Goal: Task Accomplishment & Management: Manage account settings

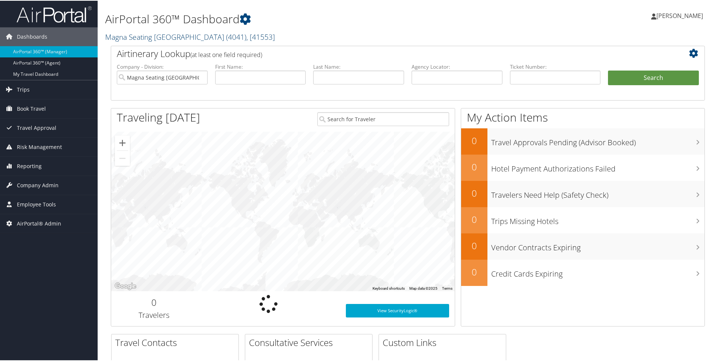
click at [138, 38] on link "Magna Seating Auburn Hills ( 4041 ) , [ 41553 ]" at bounding box center [190, 36] width 170 height 10
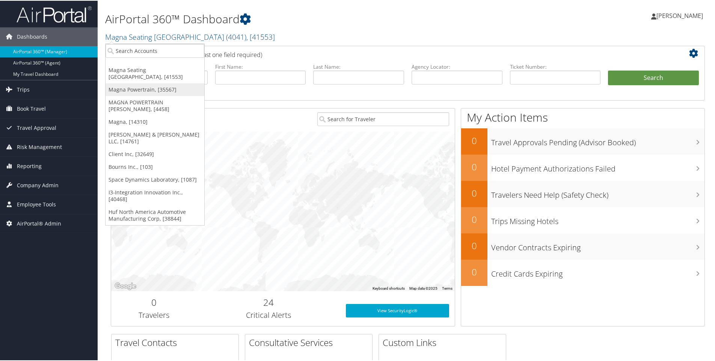
click at [137, 83] on link "Magna Powertrain, [35567]" at bounding box center [155, 89] width 99 height 13
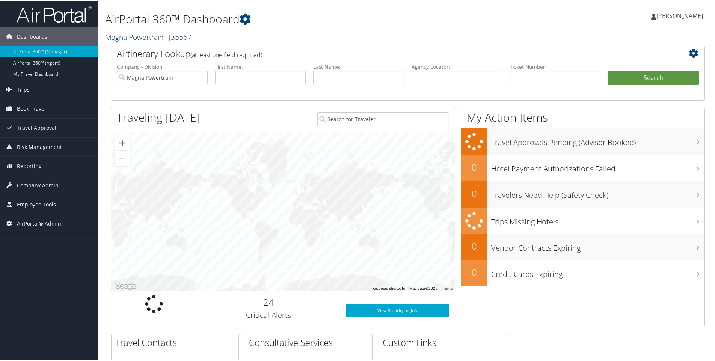
click at [130, 39] on link "Magna Powertrain , [ 35567 ]" at bounding box center [149, 36] width 89 height 10
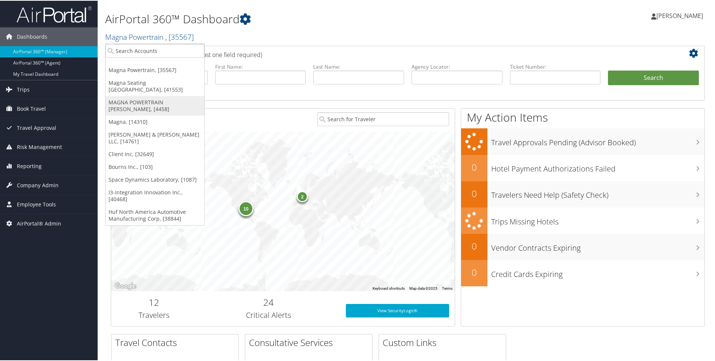
click at [136, 95] on link "MAGNA POWERTRAIN [PERSON_NAME], [4458]" at bounding box center [155, 105] width 99 height 20
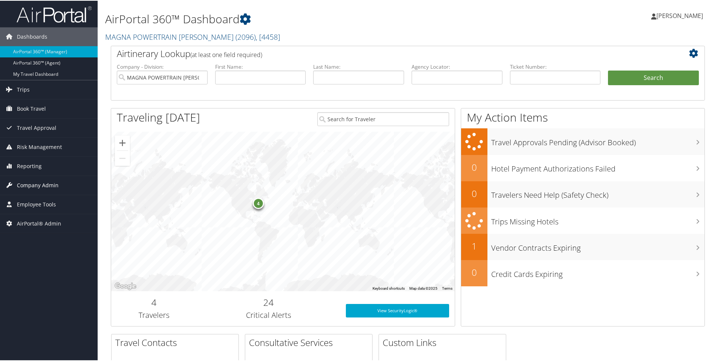
click at [35, 183] on span "Company Admin" at bounding box center [38, 184] width 42 height 19
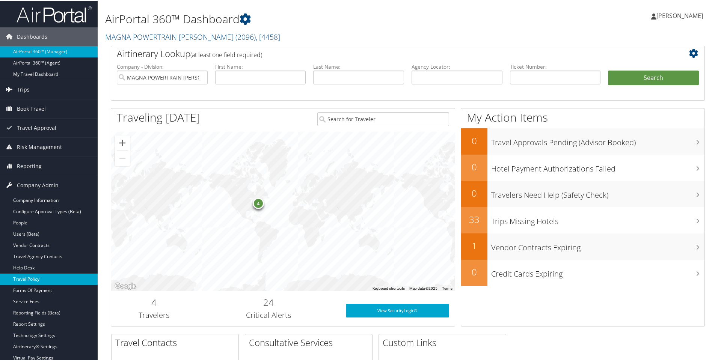
click at [27, 281] on link "Travel Policy" at bounding box center [49, 278] width 98 height 11
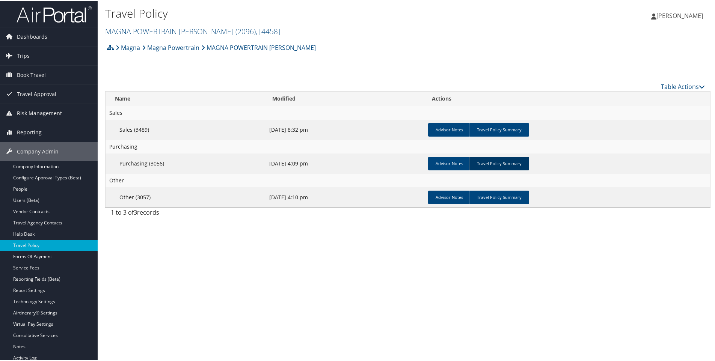
click at [499, 166] on link "Travel Policy Summary" at bounding box center [499, 163] width 60 height 14
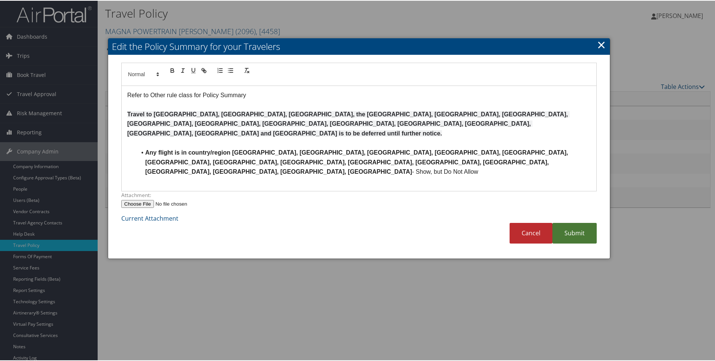
click at [566, 222] on link "Submit" at bounding box center [575, 232] width 44 height 21
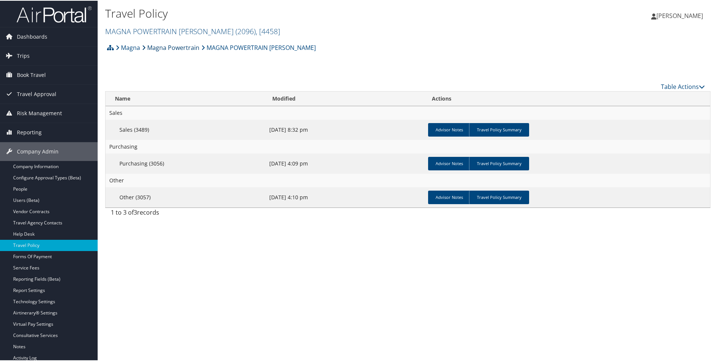
click at [163, 47] on link "Magna Powertrain" at bounding box center [170, 46] width 57 height 15
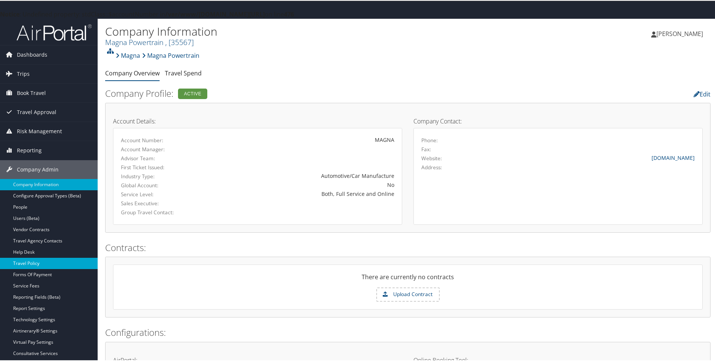
click at [32, 265] on link "Travel Policy" at bounding box center [49, 262] width 98 height 11
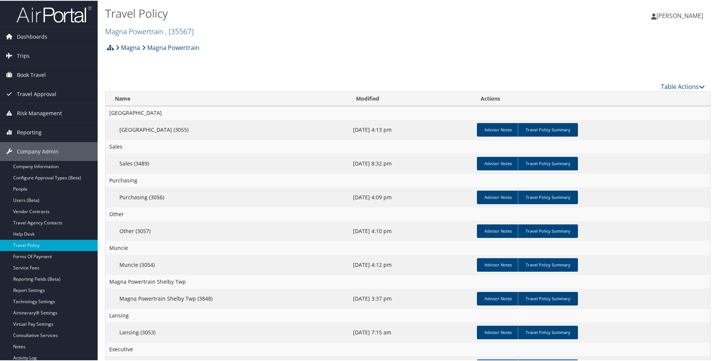
click at [133, 48] on link "Magna" at bounding box center [128, 46] width 24 height 15
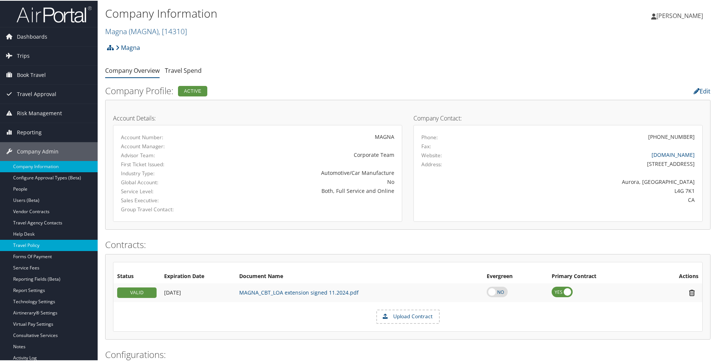
click at [26, 243] on link "Travel Policy" at bounding box center [49, 244] width 98 height 11
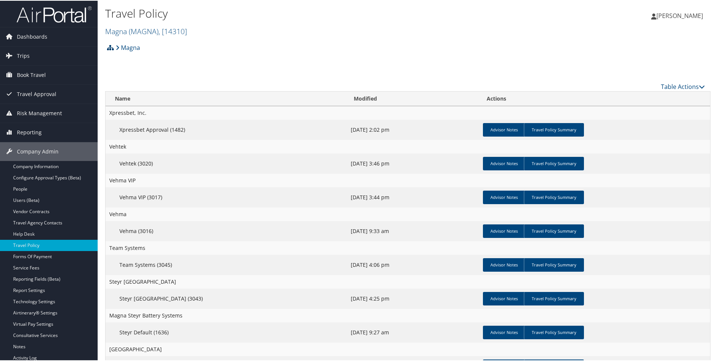
click at [109, 46] on icon at bounding box center [110, 47] width 7 height 6
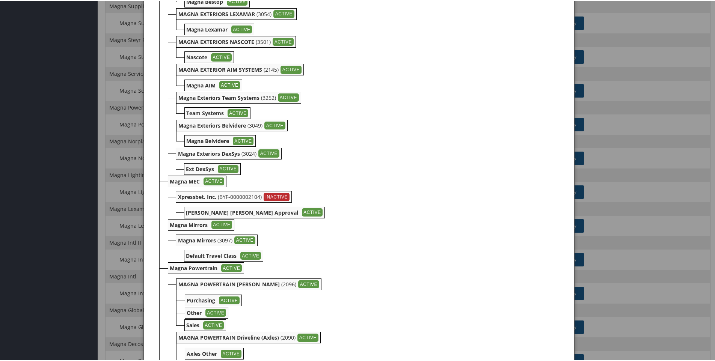
scroll to position [1202, 0]
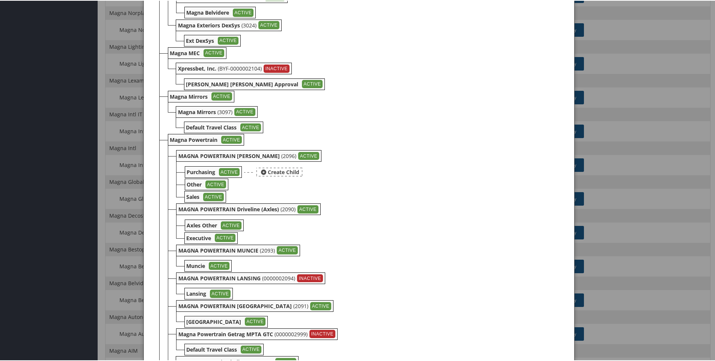
click at [191, 172] on b "Purchasing" at bounding box center [201, 171] width 29 height 7
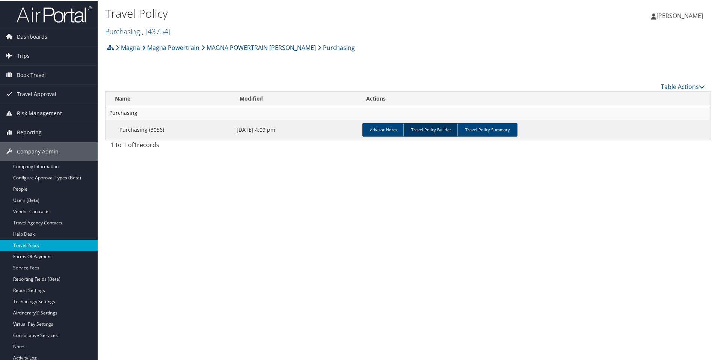
click at [421, 130] on link "Travel Policy Builder" at bounding box center [431, 129] width 56 height 14
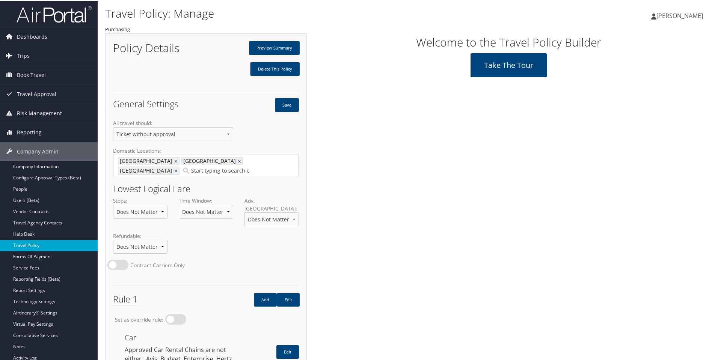
click at [19, 245] on link "Travel Policy" at bounding box center [49, 244] width 98 height 11
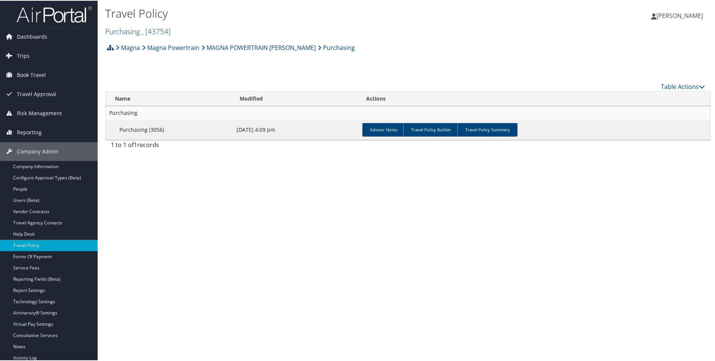
click at [110, 48] on icon at bounding box center [110, 47] width 7 height 6
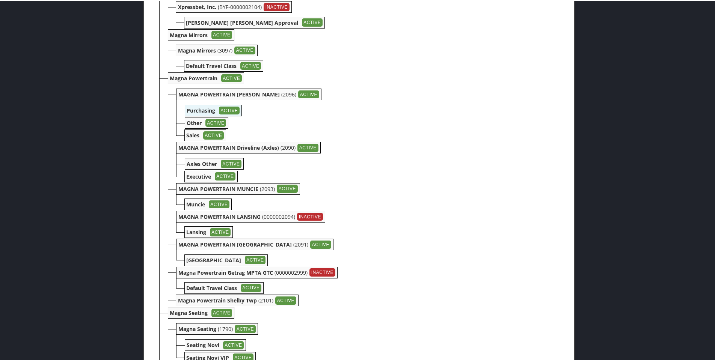
scroll to position [1277, 0]
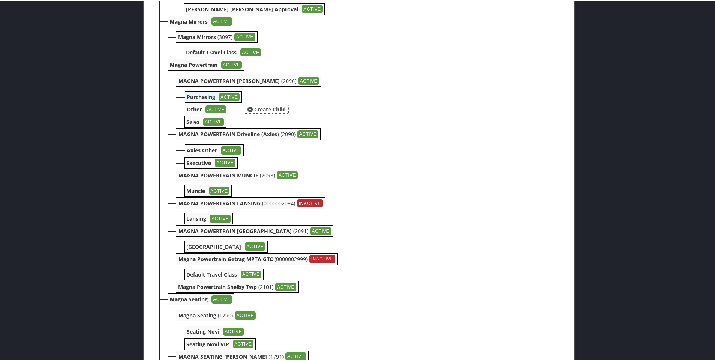
click at [193, 109] on b "Other" at bounding box center [194, 108] width 15 height 7
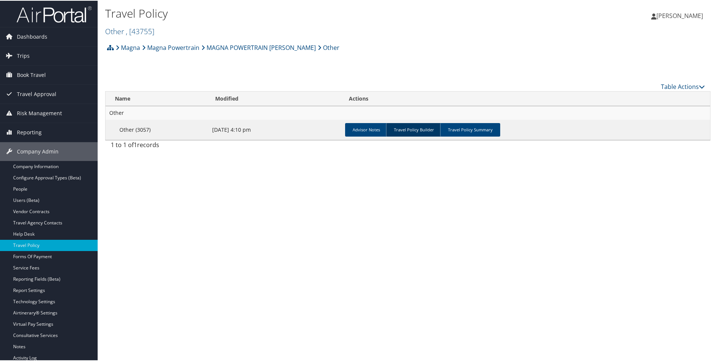
click at [409, 135] on link "Travel Policy Builder" at bounding box center [414, 129] width 56 height 14
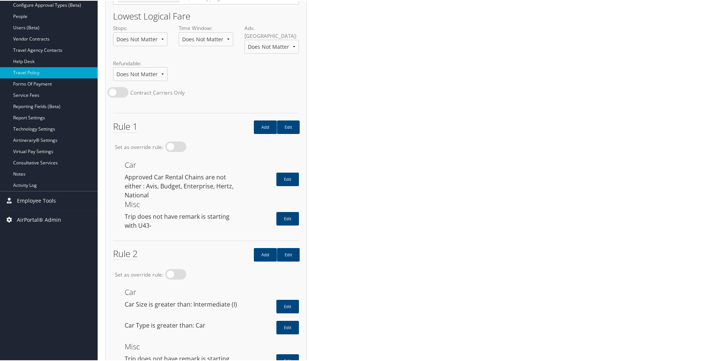
scroll to position [188, 0]
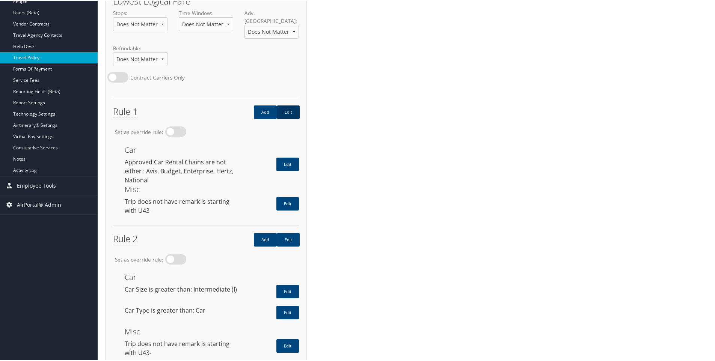
click at [291, 105] on link "Edit" at bounding box center [288, 112] width 23 height 14
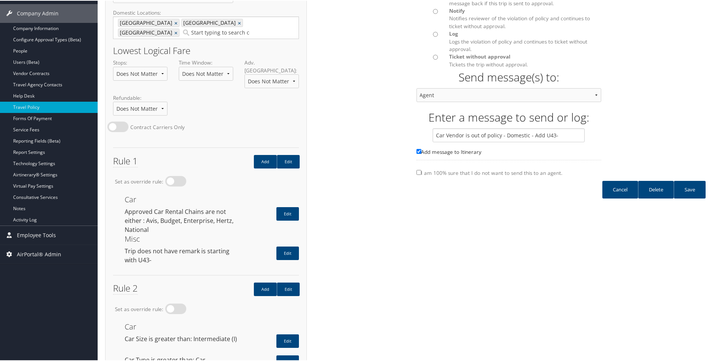
scroll to position [150, 0]
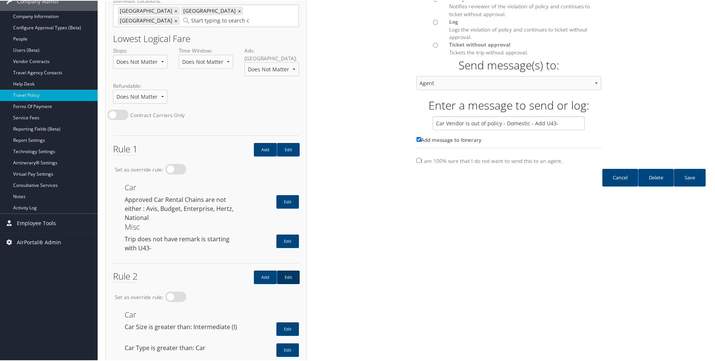
click at [290, 270] on link "Edit" at bounding box center [288, 277] width 23 height 14
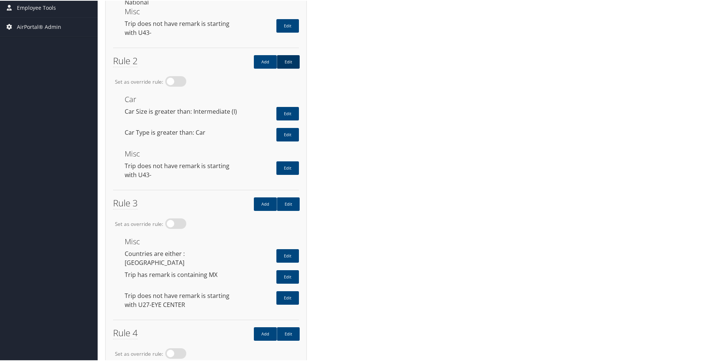
scroll to position [376, 0]
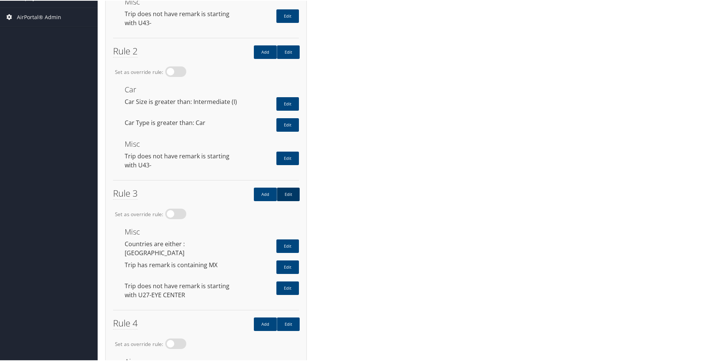
click at [287, 187] on link "Edit" at bounding box center [288, 194] width 23 height 14
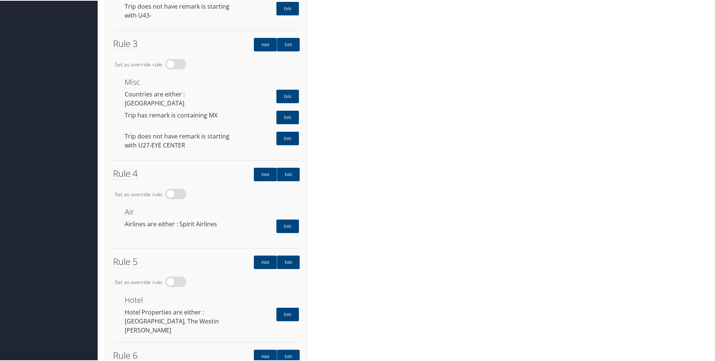
scroll to position [526, 0]
click at [290, 167] on link "Edit" at bounding box center [288, 174] width 23 height 14
click at [289, 255] on link "Edit" at bounding box center [288, 262] width 23 height 14
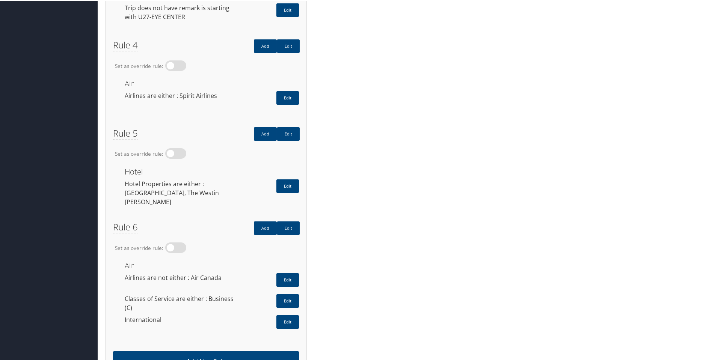
scroll to position [656, 0]
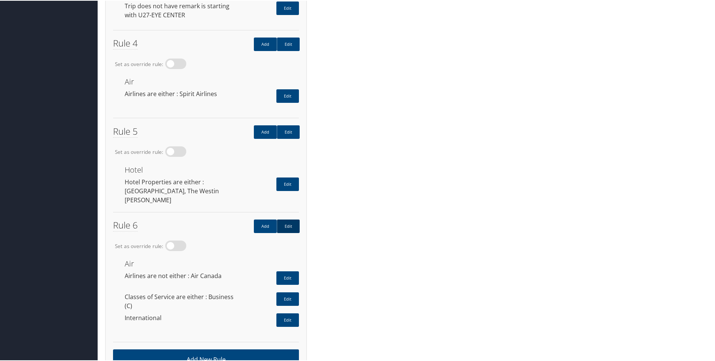
click at [291, 219] on link "Edit" at bounding box center [288, 226] width 23 height 14
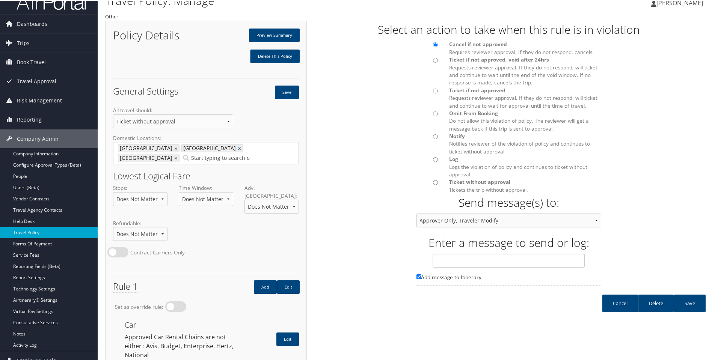
scroll to position [0, 0]
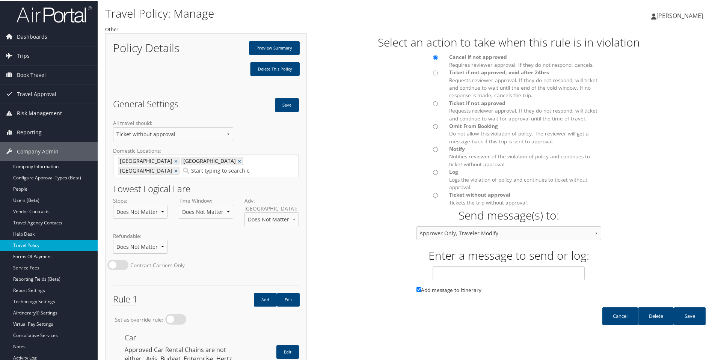
click at [36, 245] on link "Travel Policy" at bounding box center [49, 244] width 98 height 11
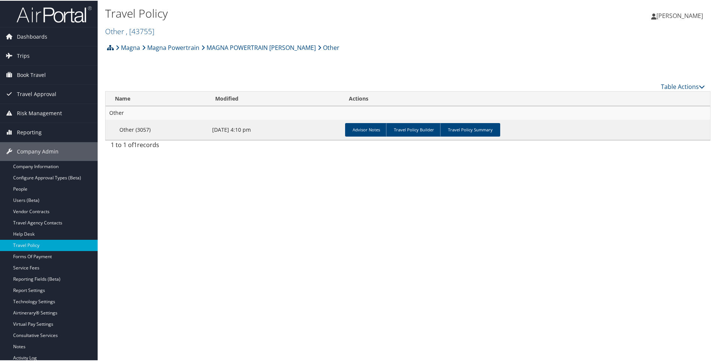
click at [111, 47] on icon at bounding box center [110, 47] width 7 height 6
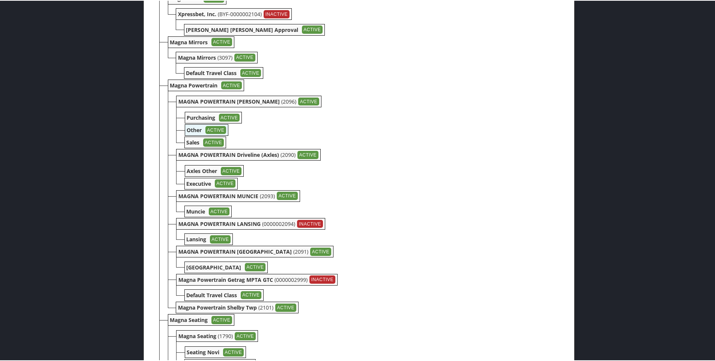
scroll to position [1240, 0]
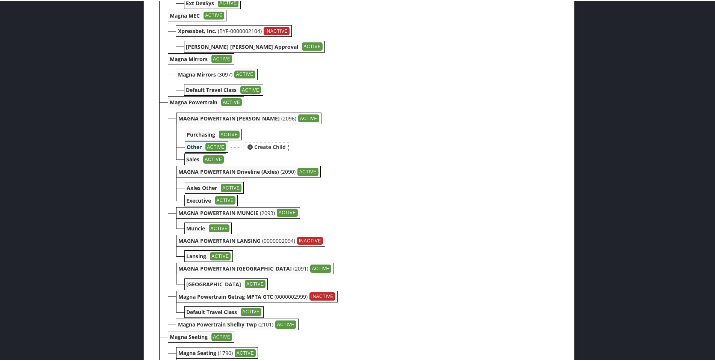
click at [190, 145] on b "Other" at bounding box center [194, 146] width 15 height 7
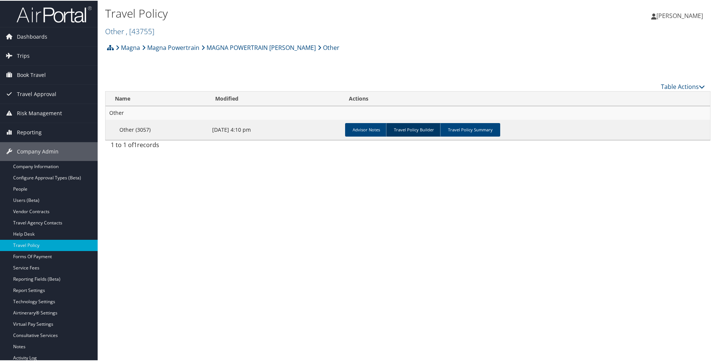
click at [415, 133] on link "Travel Policy Builder" at bounding box center [414, 129] width 56 height 14
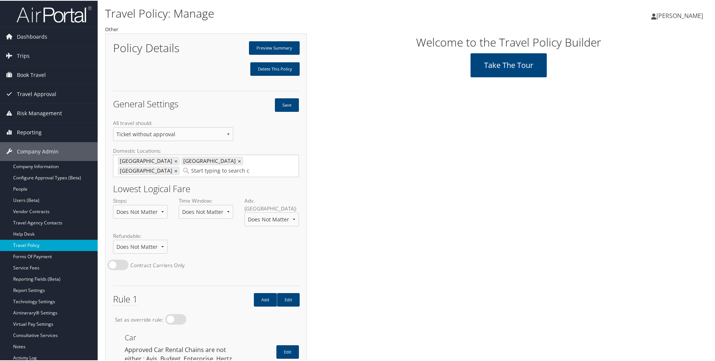
click at [30, 244] on link "Travel Policy" at bounding box center [49, 244] width 98 height 11
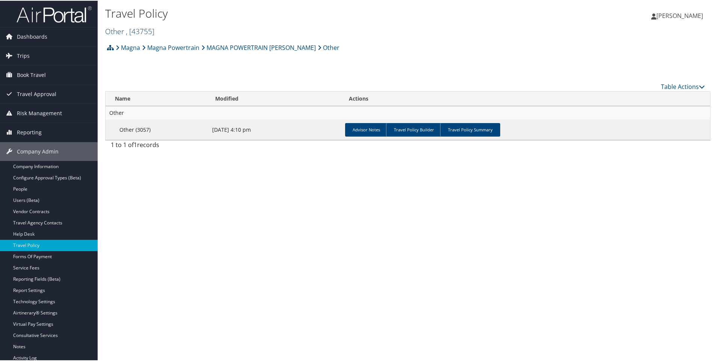
click at [114, 30] on link "Other , [ 43755 ]" at bounding box center [129, 31] width 49 height 10
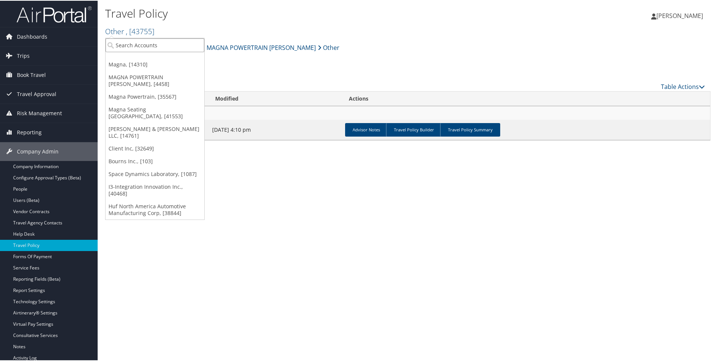
click at [117, 44] on input "search" at bounding box center [155, 45] width 99 height 14
type input "uwa002"
click at [135, 56] on div "UW Dean of Medicine (UWA002), [28683]" at bounding box center [169, 58] width 137 height 7
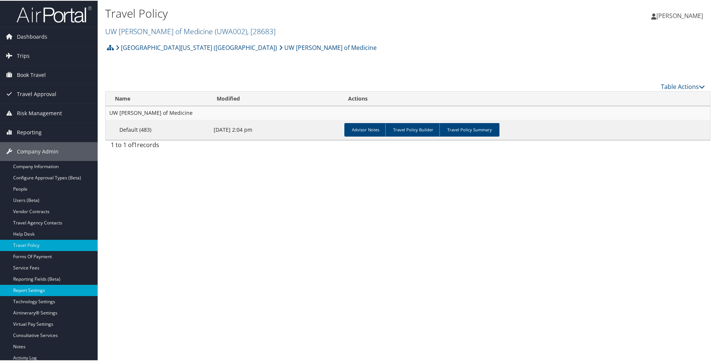
click at [27, 291] on link "Report Settings" at bounding box center [49, 289] width 98 height 11
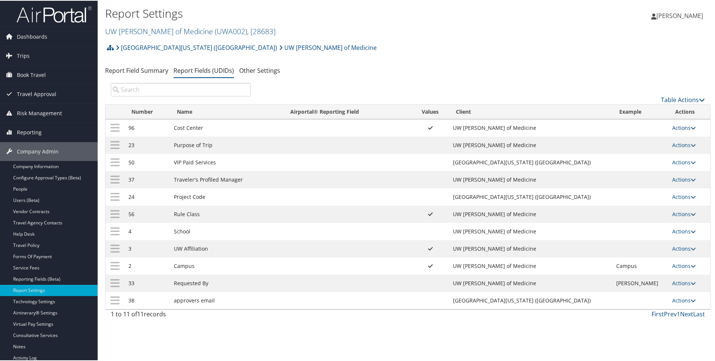
click at [674, 127] on link "Actions" at bounding box center [684, 127] width 24 height 7
click at [623, 162] on link "Edit" at bounding box center [649, 164] width 81 height 13
select select "both"
select select "trip"
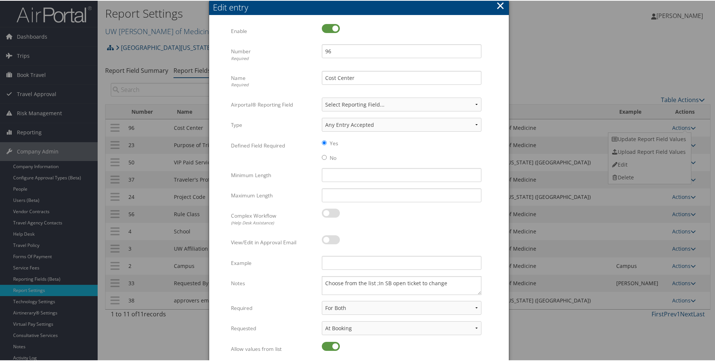
click at [501, 5] on button "×" at bounding box center [500, 4] width 9 height 15
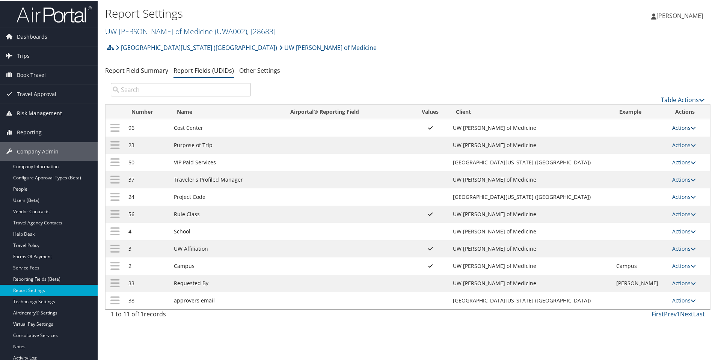
click at [676, 126] on link "Actions" at bounding box center [684, 127] width 24 height 7
click at [621, 165] on link "Edit" at bounding box center [649, 164] width 81 height 13
select select "both"
select select "trip"
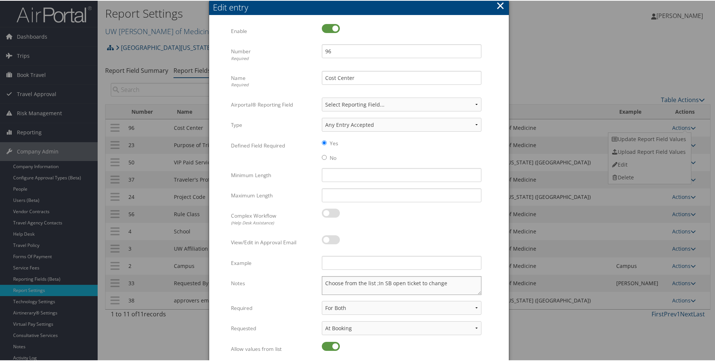
click at [444, 285] on textarea "Choose from the list ;In SB open ticket to change" at bounding box center [402, 285] width 160 height 19
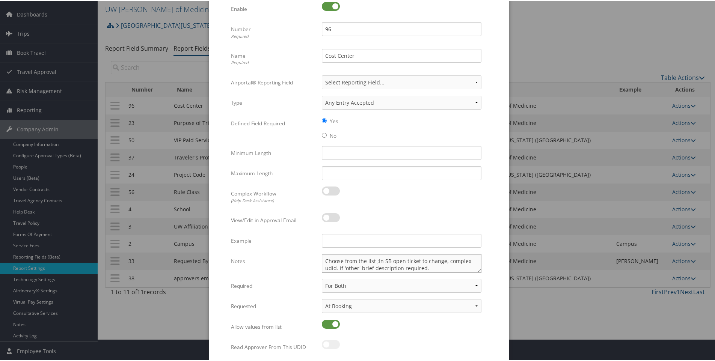
scroll to position [47, 0]
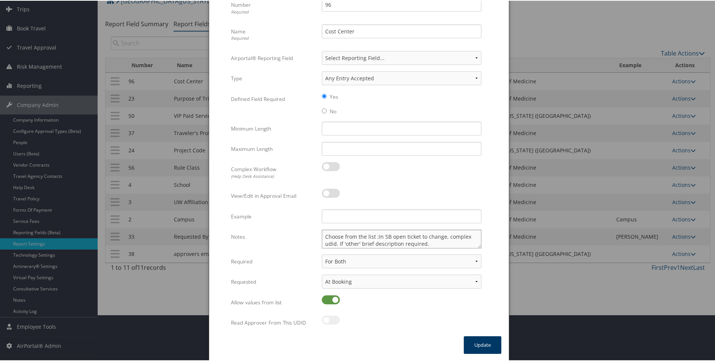
type textarea "Choose from the list ;In SB open ticket to change, complex udid. If 'other' bri…"
click at [487, 340] on button "Update" at bounding box center [483, 345] width 38 height 18
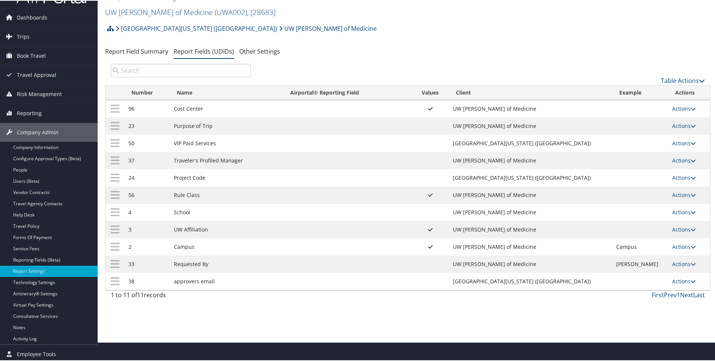
scroll to position [0, 0]
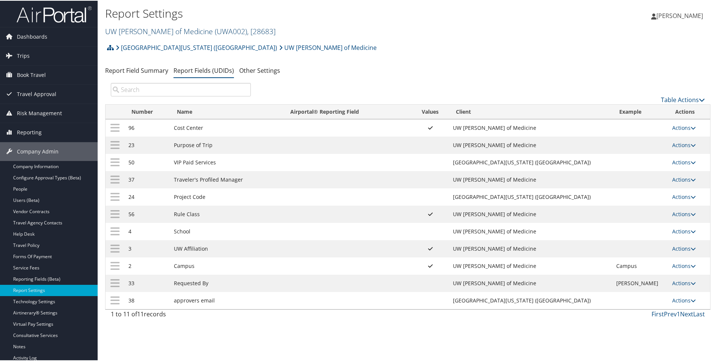
click at [118, 30] on link "UW Dean of Medicine ( UWA002 ) , [ 28683 ]" at bounding box center [190, 31] width 171 height 10
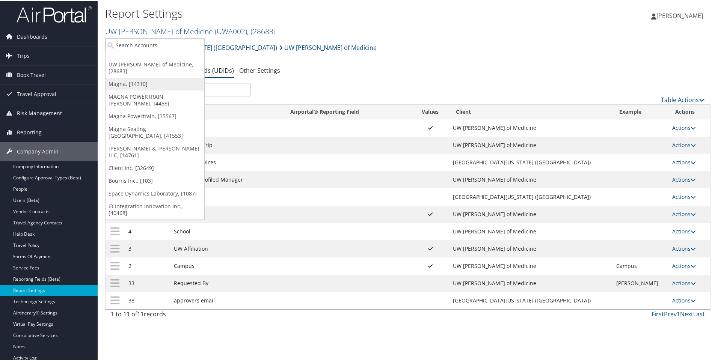
click at [117, 81] on link "Magna, [14310]" at bounding box center [155, 83] width 99 height 13
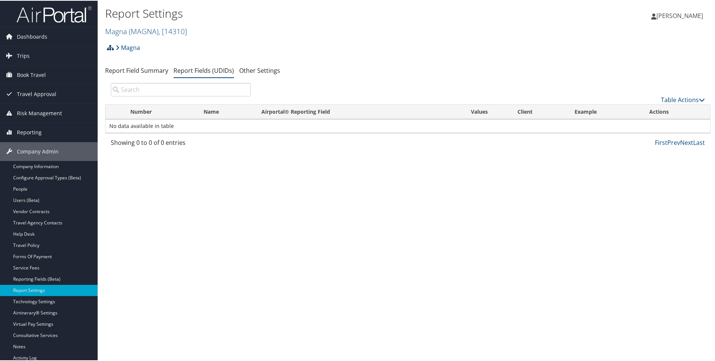
click at [108, 46] on icon at bounding box center [110, 47] width 7 height 6
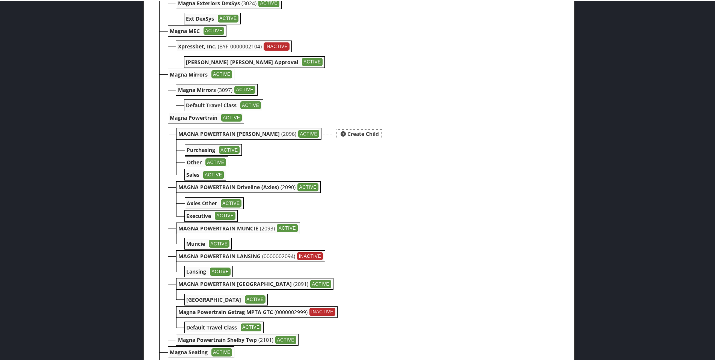
scroll to position [1240, 0]
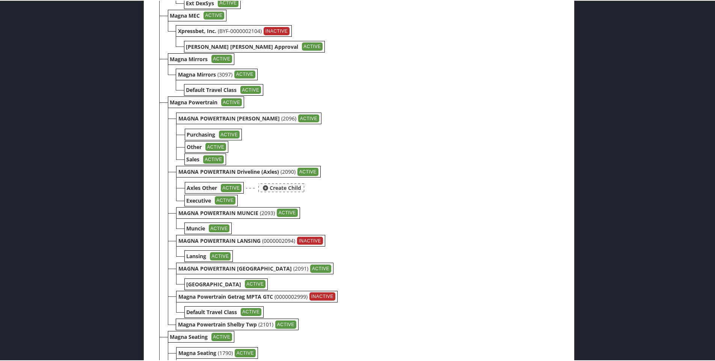
click at [198, 186] on b "Axles Other" at bounding box center [202, 187] width 30 height 7
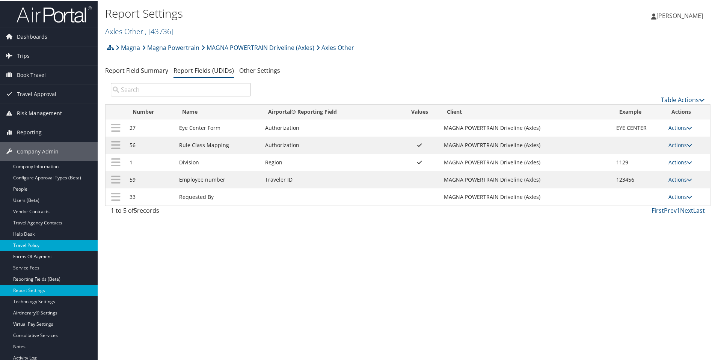
click at [26, 245] on link "Travel Policy" at bounding box center [49, 244] width 98 height 11
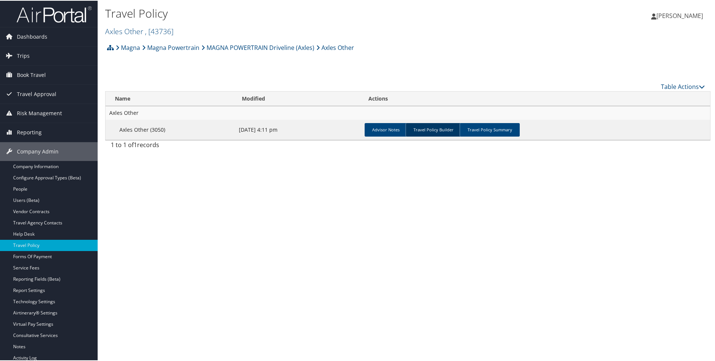
click at [429, 128] on link "Travel Policy Builder" at bounding box center [434, 129] width 56 height 14
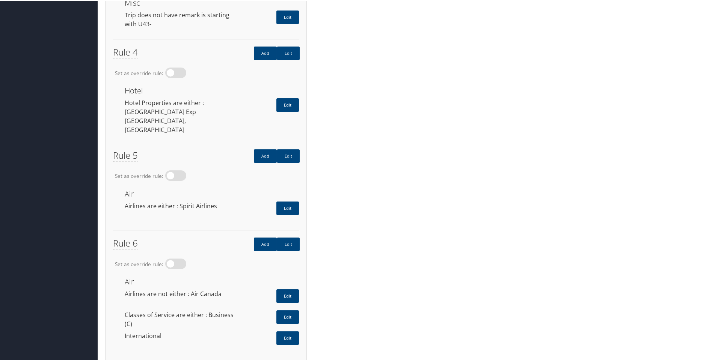
scroll to position [641, 0]
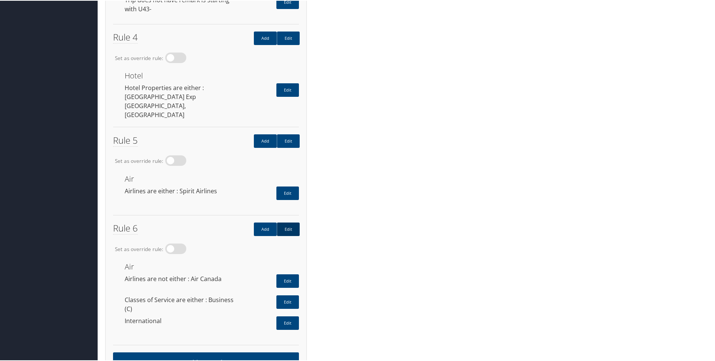
click at [289, 222] on link "Edit" at bounding box center [288, 229] width 23 height 14
click at [201, 352] on link "Add New Rule" at bounding box center [206, 362] width 186 height 21
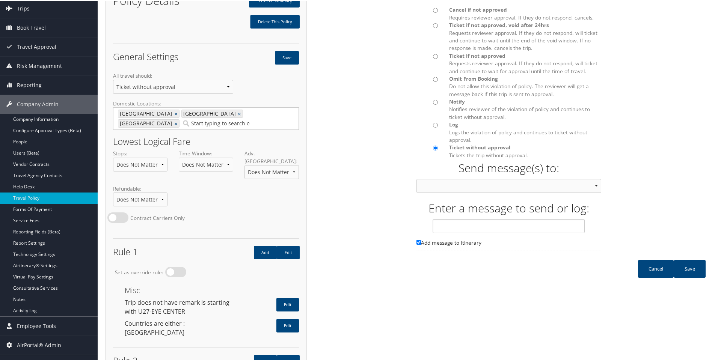
scroll to position [40, 0]
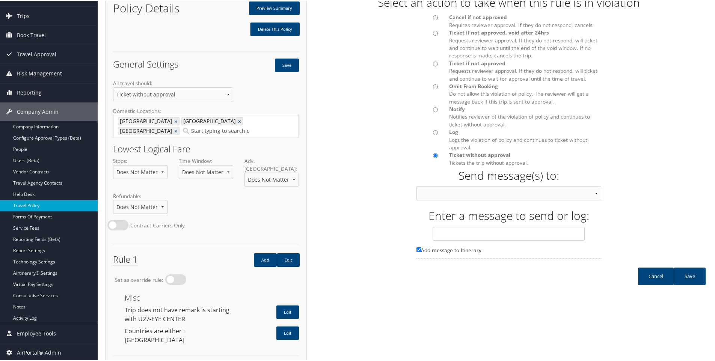
click at [433, 20] on input "Cancel if not approved Requires reviewer approval. If they do not respond, canc…" at bounding box center [435, 17] width 5 height 5
radio input "true"
click at [439, 196] on select "Approver then Traveler Traveler & Approver Person Calling In Traveler Only Appr…" at bounding box center [509, 193] width 185 height 14
click at [690, 281] on link "Save" at bounding box center [690, 276] width 32 height 18
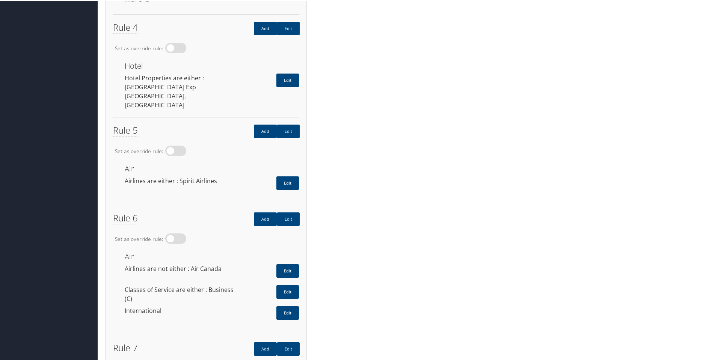
scroll to position [723, 0]
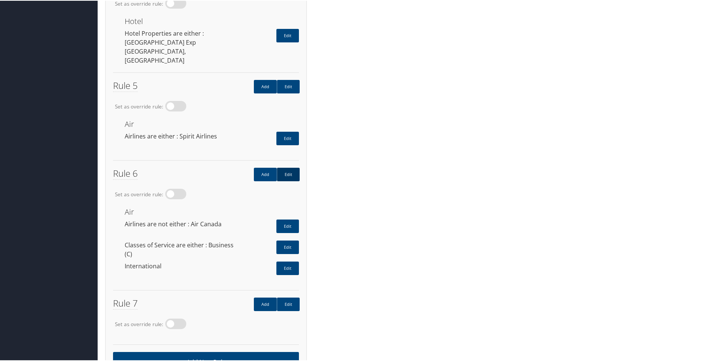
click at [288, 167] on link "Edit" at bounding box center [288, 174] width 23 height 14
click at [285, 297] on link "Edit" at bounding box center [288, 304] width 23 height 14
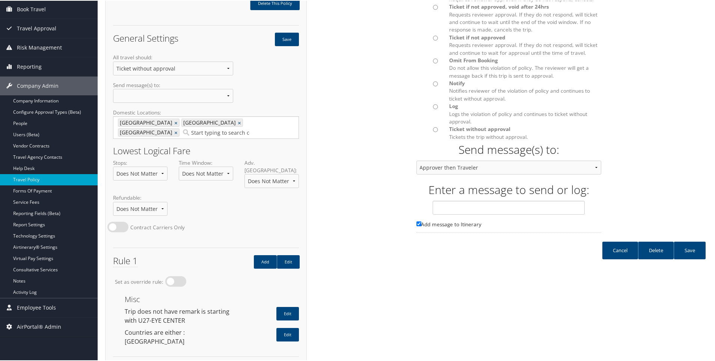
scroll to position [47, 0]
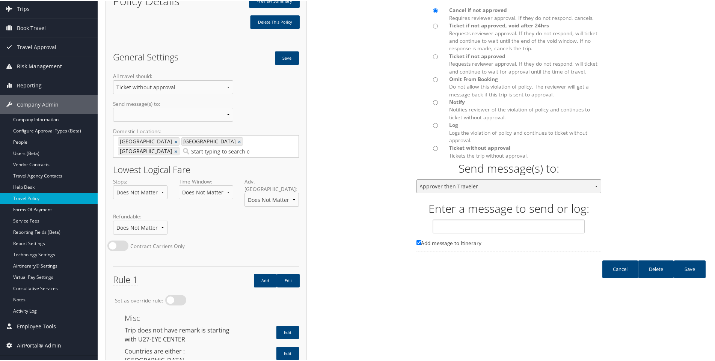
click at [459, 187] on select "Approver then Traveler Traveler & Approver Person Calling In Traveler Only Appr…" at bounding box center [509, 186] width 185 height 14
select select "22"
click at [417, 179] on select "Approver then Traveler Traveler & Approver Person Calling In Traveler Only Appr…" at bounding box center [509, 186] width 185 height 14
click at [691, 272] on link "Save" at bounding box center [690, 269] width 32 height 18
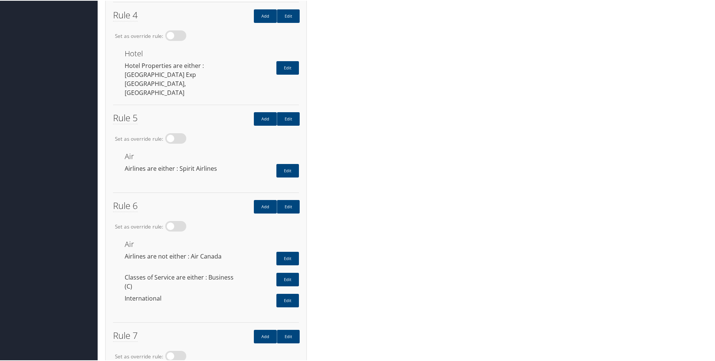
scroll to position [723, 0]
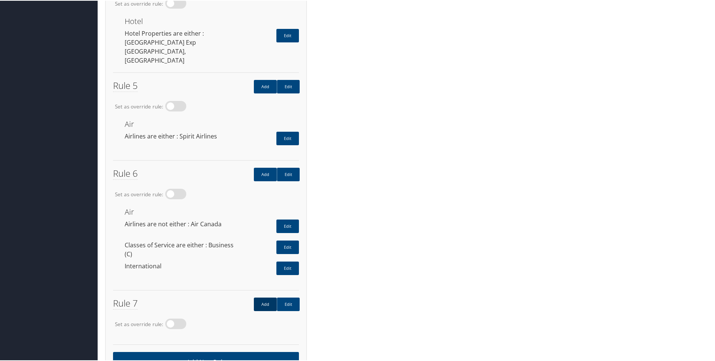
click at [268, 297] on link "Add" at bounding box center [265, 304] width 23 height 14
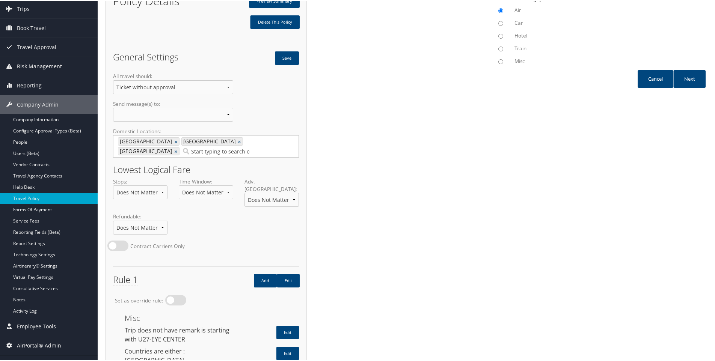
scroll to position [9, 0]
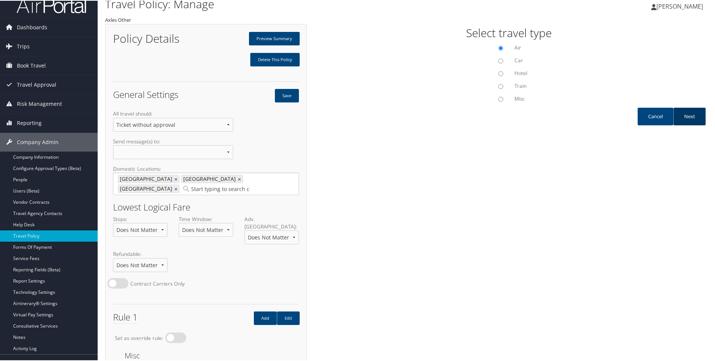
click at [685, 116] on link "Next" at bounding box center [689, 116] width 32 height 18
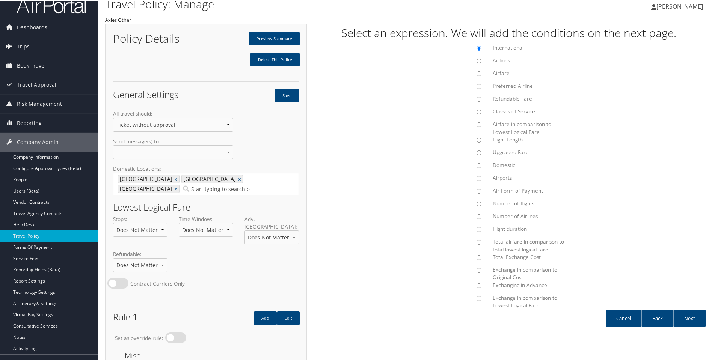
click at [477, 113] on input "Classes of Service" at bounding box center [479, 111] width 5 height 5
radio input "true"
click at [690, 317] on link "Next" at bounding box center [689, 318] width 32 height 18
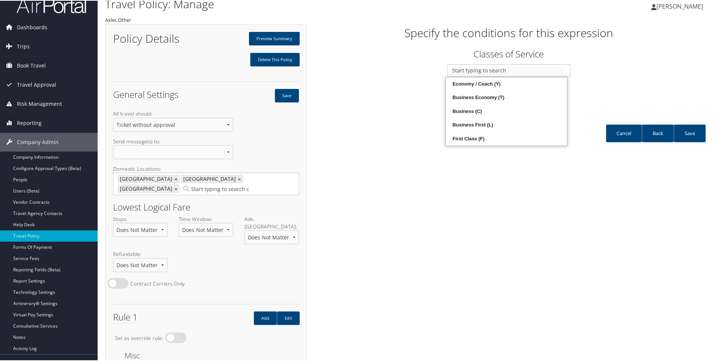
click at [491, 69] on input "text" at bounding box center [508, 70] width 112 height 8
click at [462, 112] on div "Business (C)" at bounding box center [506, 111] width 119 height 8
type input "3"
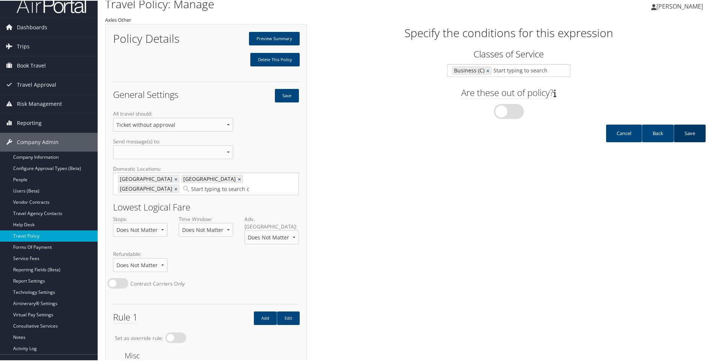
click at [689, 133] on link "Save" at bounding box center [690, 133] width 32 height 18
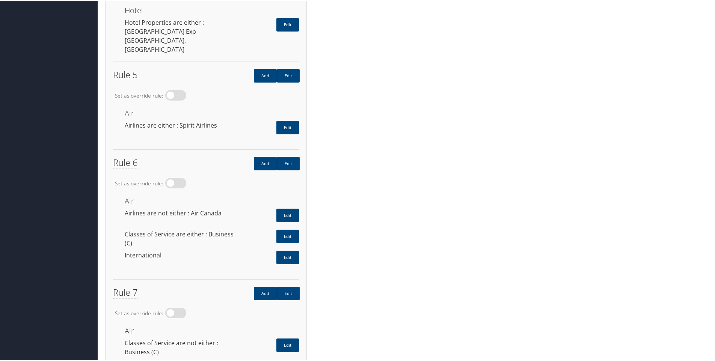
scroll to position [757, 0]
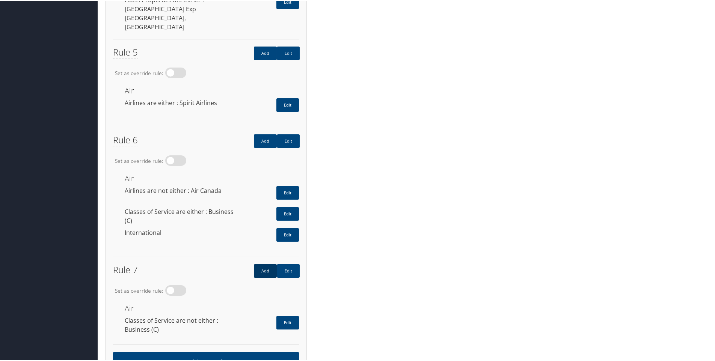
click at [265, 264] on link "Add" at bounding box center [265, 271] width 23 height 14
click at [286, 316] on link "Edit" at bounding box center [287, 323] width 23 height 14
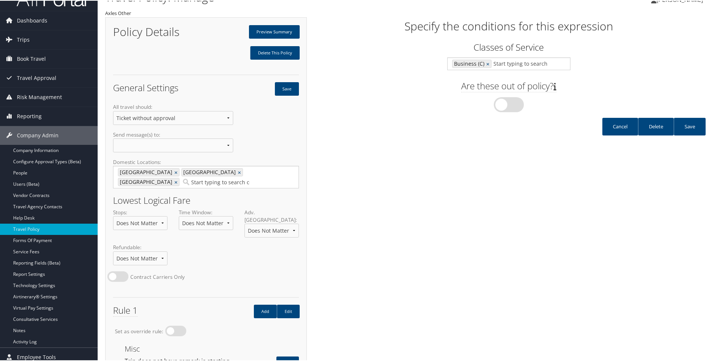
scroll to position [0, 0]
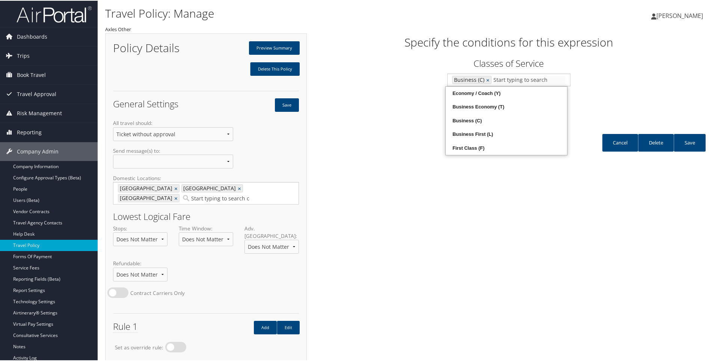
click at [507, 77] on input "text" at bounding box center [530, 80] width 72 height 8
click at [483, 108] on div "Business Economy (T)" at bounding box center [506, 107] width 119 height 8
type input "3, 4"
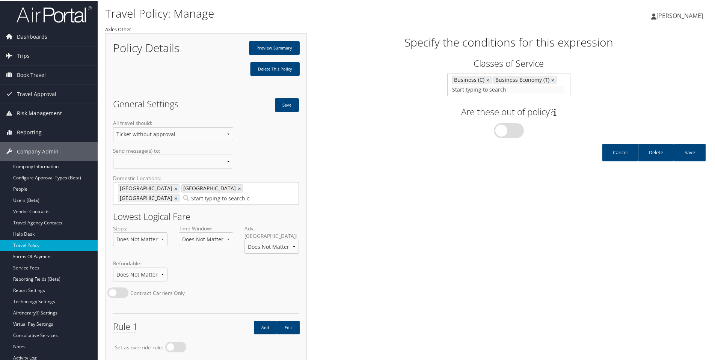
click at [481, 91] on input "text" at bounding box center [508, 89] width 112 height 8
click at [560, 89] on input "text" at bounding box center [508, 89] width 112 height 8
type input "n"
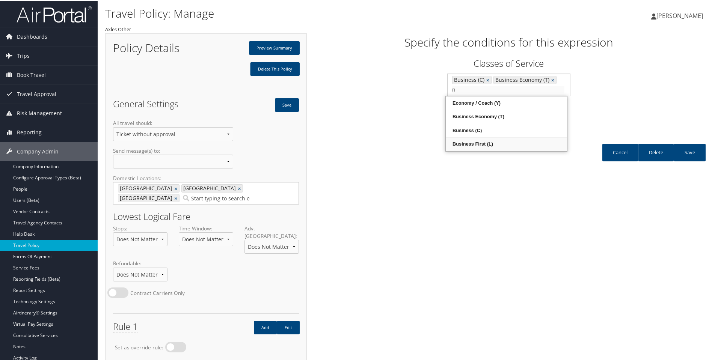
click at [464, 141] on div "Business First (L)" at bounding box center [506, 144] width 119 height 8
type input "3, 4, 2"
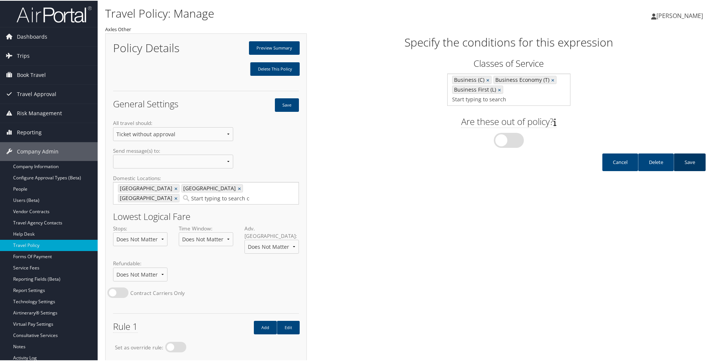
click at [684, 153] on link "Save" at bounding box center [690, 162] width 32 height 18
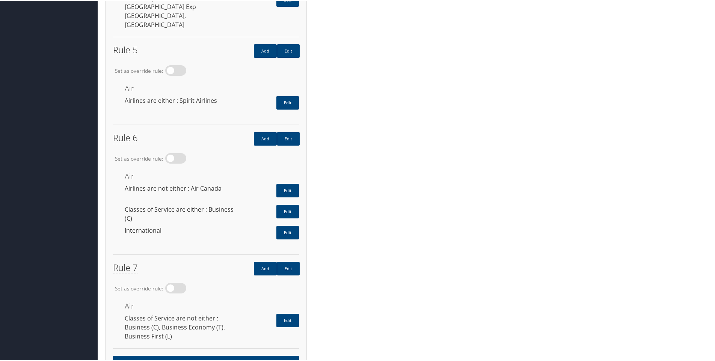
scroll to position [763, 0]
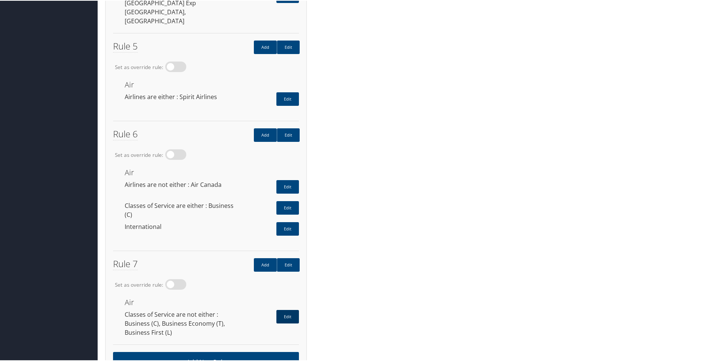
click at [290, 310] on link "Edit" at bounding box center [287, 317] width 23 height 14
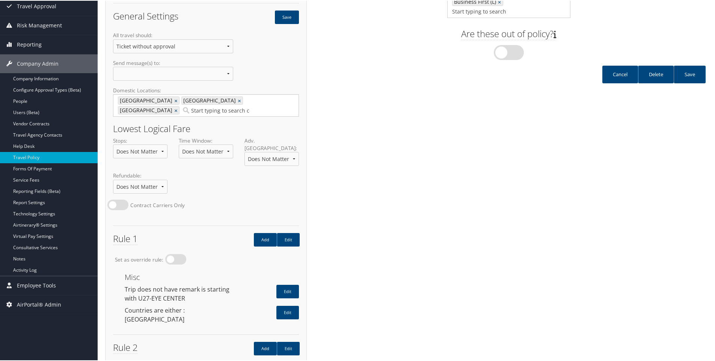
scroll to position [80, 0]
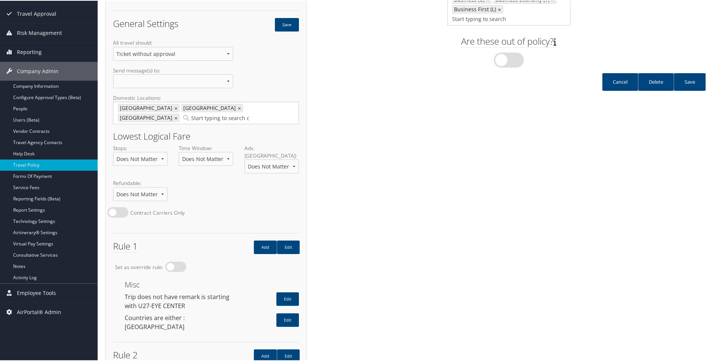
click at [510, 52] on label "Yes" at bounding box center [509, 59] width 30 height 15
click at [456, 40] on input "Yes" at bounding box center [453, 37] width 5 height 5
checkbox input "true"
click at [687, 72] on link "Save" at bounding box center [690, 81] width 32 height 18
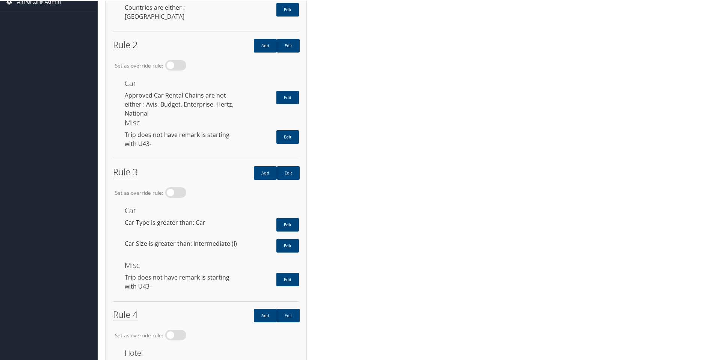
scroll to position [0, 0]
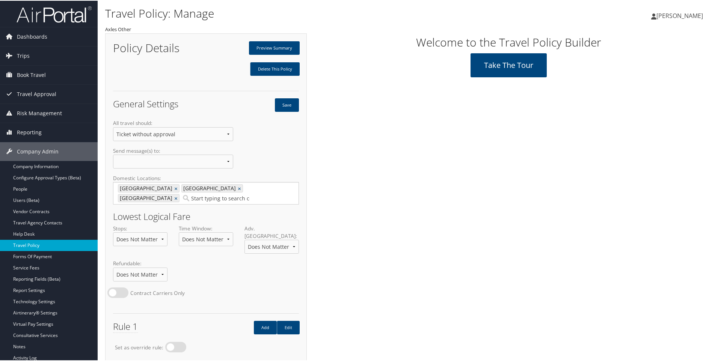
click at [12, 243] on link "Travel Policy" at bounding box center [49, 244] width 98 height 11
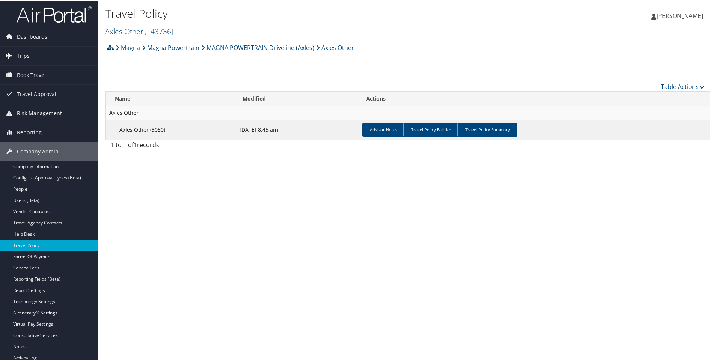
click at [110, 45] on icon at bounding box center [110, 47] width 7 height 6
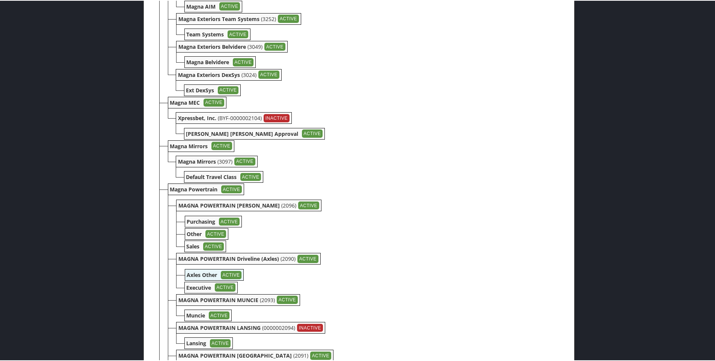
scroll to position [1164, 0]
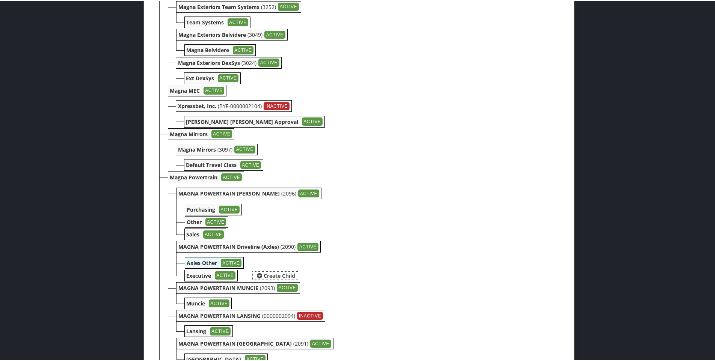
click at [196, 277] on b "Executive" at bounding box center [199, 275] width 25 height 7
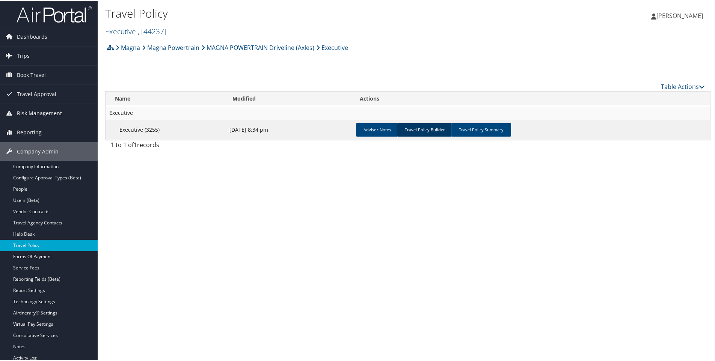
click at [432, 130] on link "Travel Policy Builder" at bounding box center [425, 129] width 56 height 14
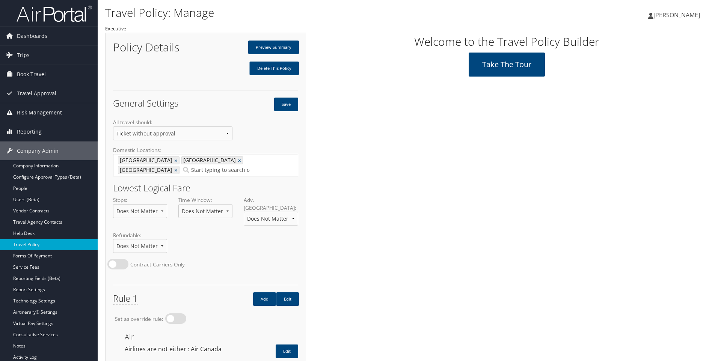
scroll to position [80, 0]
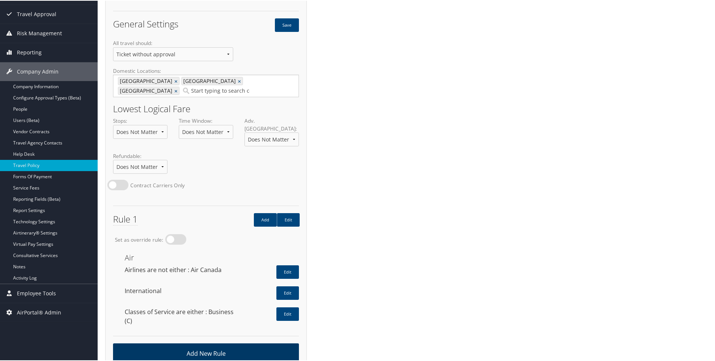
click at [195, 343] on link "Add New Rule" at bounding box center [206, 353] width 186 height 21
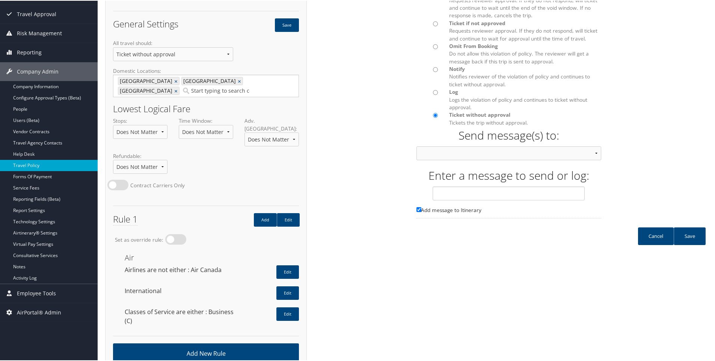
scroll to position [0, 0]
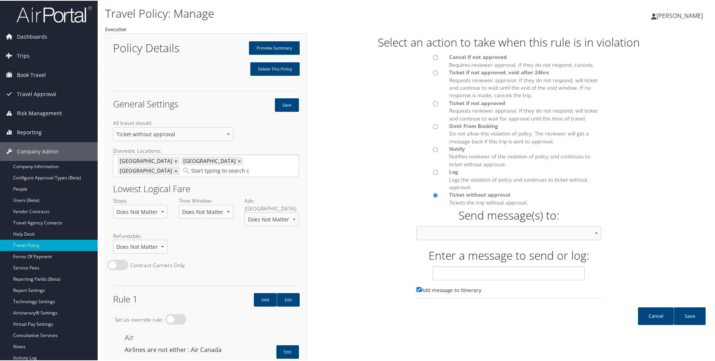
click at [436, 57] on input "Cancel if not approved Requires reviewer approval. If they do not respond, canc…" at bounding box center [435, 56] width 5 height 5
radio input "true"
drag, startPoint x: 425, startPoint y: 231, endPoint x: 425, endPoint y: 237, distance: 6.0
click at [425, 231] on select "Approver then Traveler Traveler & Approver Person Calling In Traveler Only Appr…" at bounding box center [509, 233] width 185 height 14
select select "22"
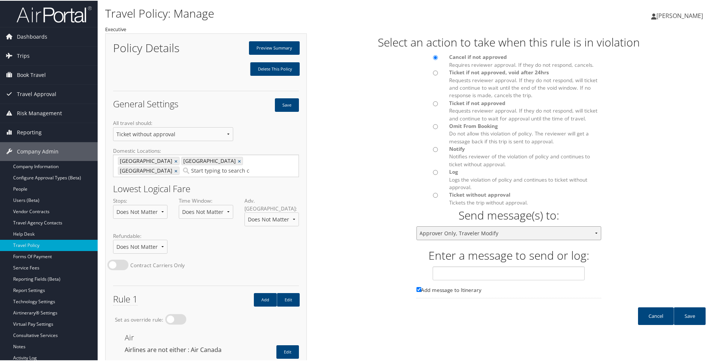
click at [417, 226] on select "Approver then Traveler Traveler & Approver Person Calling In Traveler Only Appr…" at bounding box center [509, 233] width 185 height 14
click at [685, 316] on link "Save" at bounding box center [690, 316] width 32 height 18
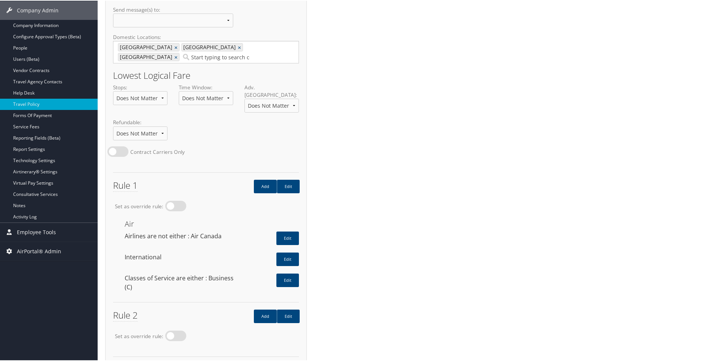
scroll to position [150, 0]
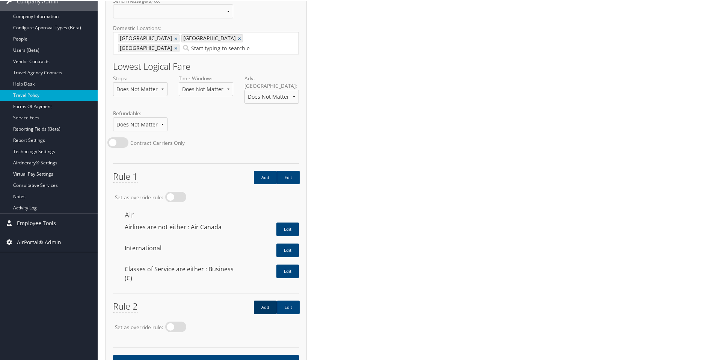
click at [266, 300] on link "Add" at bounding box center [265, 307] width 23 height 14
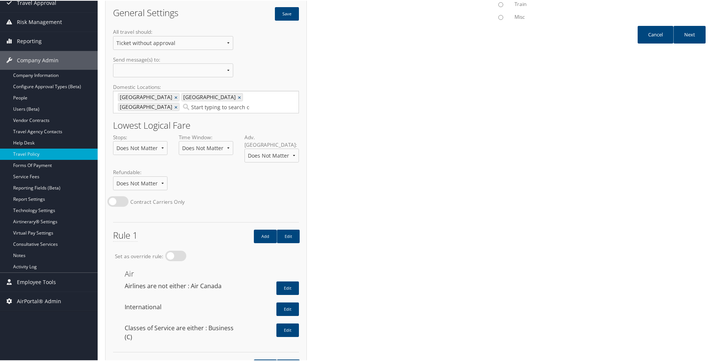
scroll to position [0, 0]
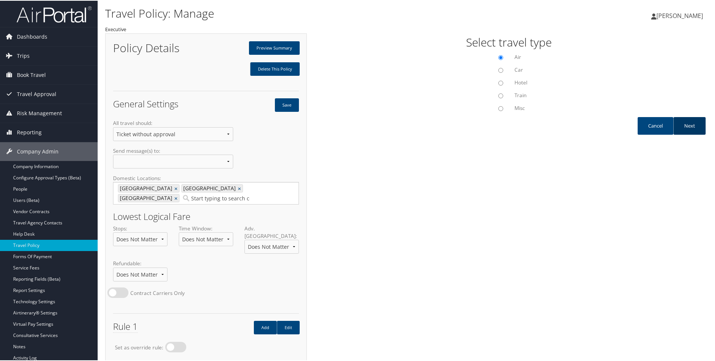
click at [689, 124] on link "Next" at bounding box center [689, 125] width 32 height 18
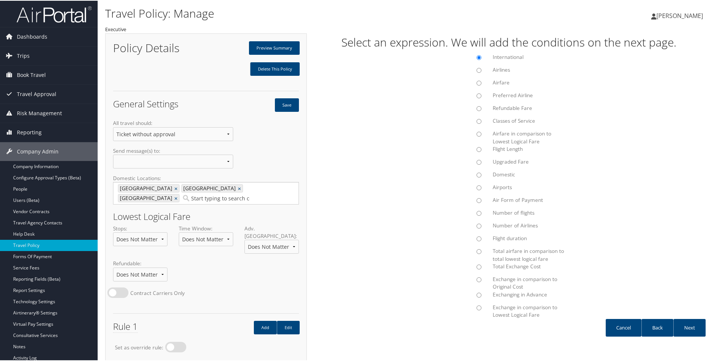
click at [477, 120] on input "Classes of Service" at bounding box center [479, 120] width 5 height 5
radio input "true"
click at [687, 331] on link "Next" at bounding box center [689, 328] width 32 height 18
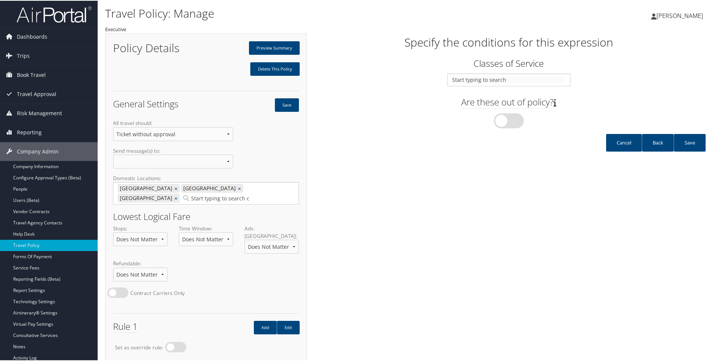
click at [466, 78] on input "text" at bounding box center [508, 80] width 112 height 8
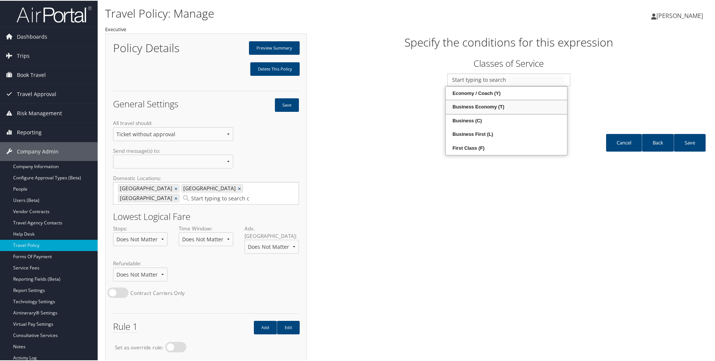
click at [468, 103] on div "Business Economy (T)" at bounding box center [506, 107] width 119 height 8
type input "4"
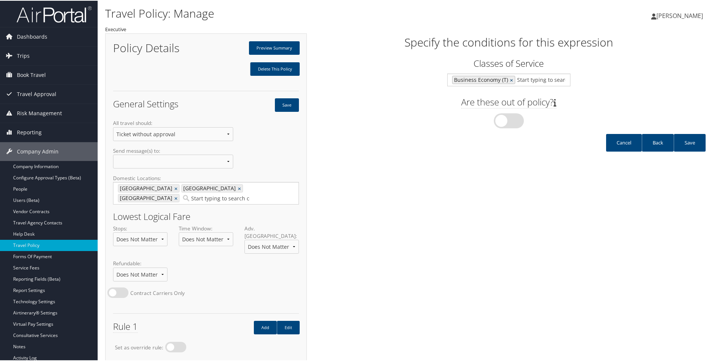
click at [510, 80] on link "×" at bounding box center [512, 80] width 5 height 8
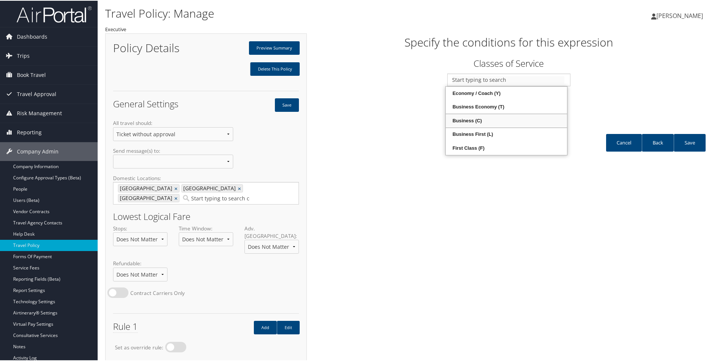
click at [464, 118] on div "Business (C)" at bounding box center [506, 120] width 119 height 8
type input "3"
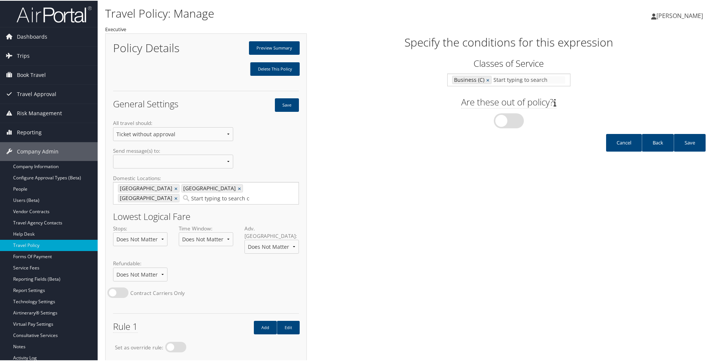
click at [501, 79] on input "text" at bounding box center [530, 80] width 72 height 8
type input "b"
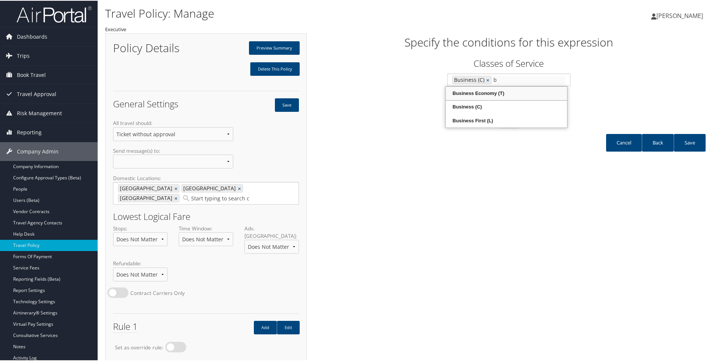
click at [473, 94] on div "Business Economy (T)" at bounding box center [506, 93] width 119 height 8
type input "3, 4"
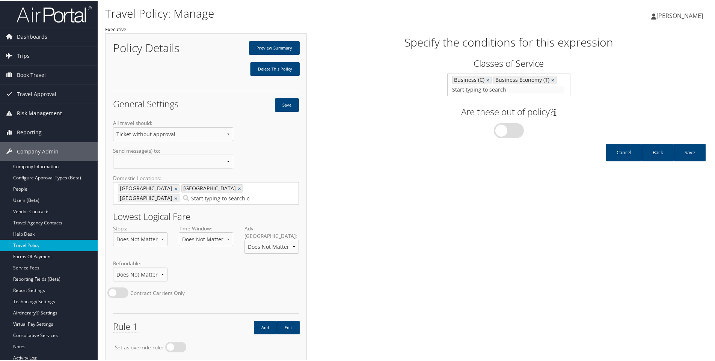
type input "b"
click at [470, 131] on div "Business First (L)" at bounding box center [506, 130] width 119 height 8
type input "3, 4, 2"
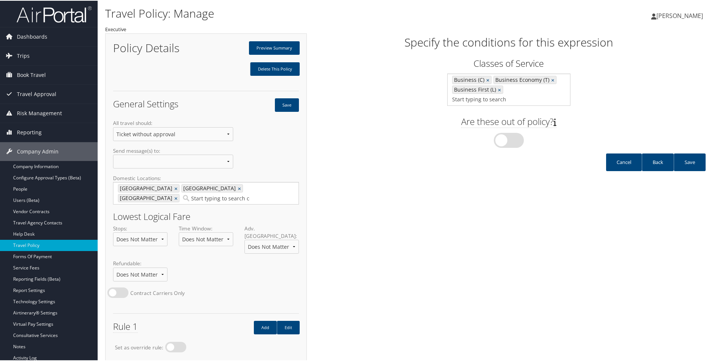
click at [501, 132] on label "Yes" at bounding box center [509, 139] width 30 height 15
click at [456, 121] on input "Yes" at bounding box center [453, 118] width 5 height 5
checkbox input "true"
click at [700, 156] on link "Save" at bounding box center [690, 162] width 32 height 18
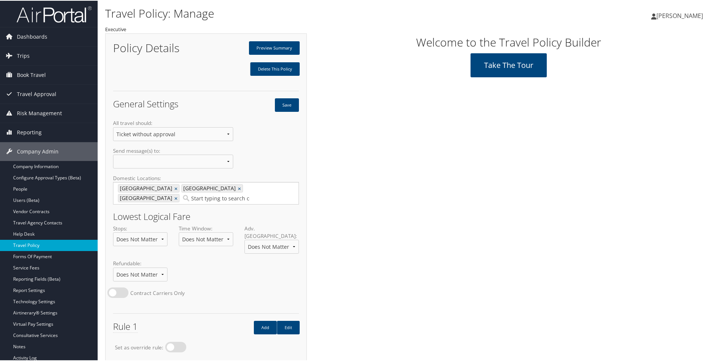
click at [35, 241] on link "Travel Policy" at bounding box center [49, 244] width 98 height 11
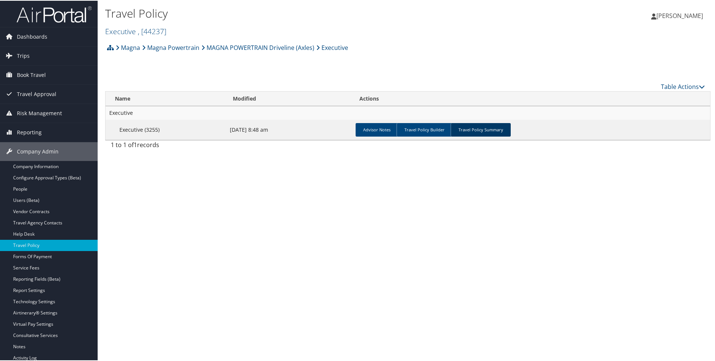
click at [485, 130] on link "Travel Policy Summary" at bounding box center [481, 129] width 60 height 14
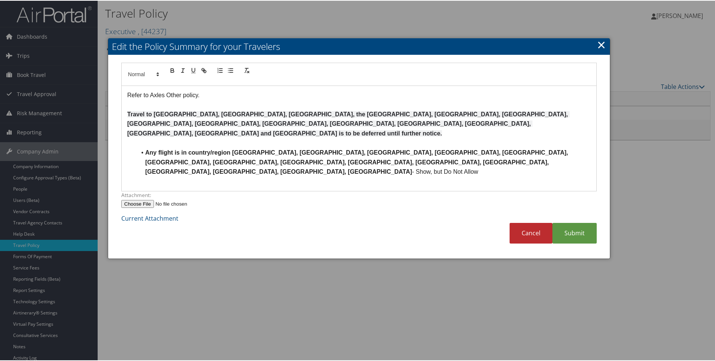
click at [601, 43] on link "×" at bounding box center [601, 43] width 9 height 15
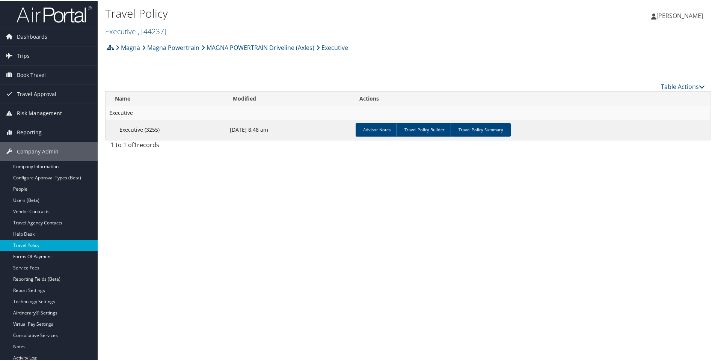
click at [108, 46] on icon at bounding box center [110, 47] width 7 height 6
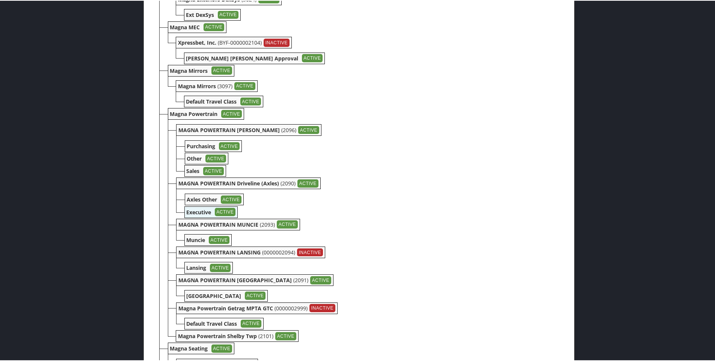
scroll to position [1240, 0]
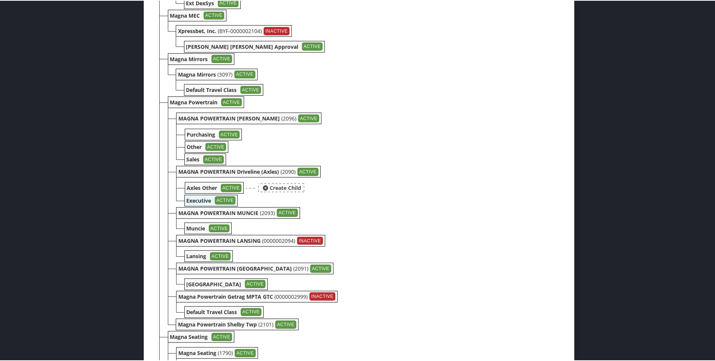
click at [203, 186] on b "Axles Other" at bounding box center [202, 187] width 30 height 7
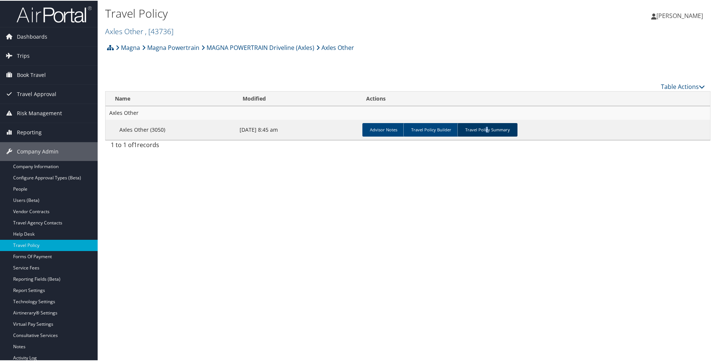
click at [483, 128] on link "Travel Policy Summary" at bounding box center [488, 129] width 60 height 14
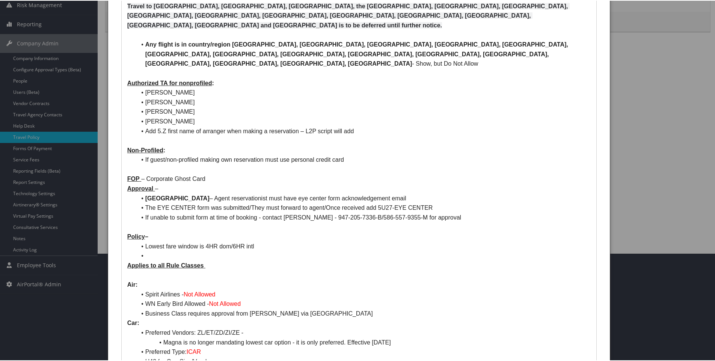
scroll to position [113, 0]
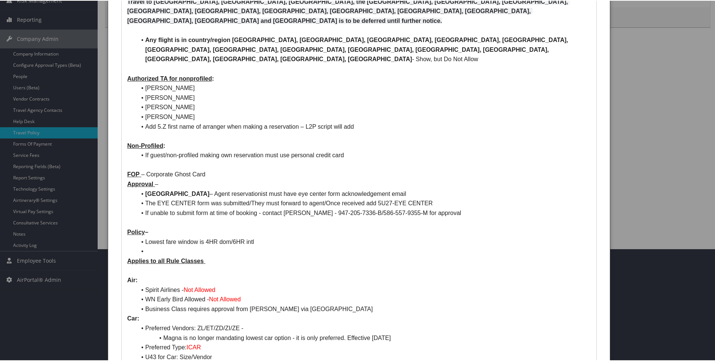
click at [498, 208] on li "If unable to submit form at time of booking - contact [PERSON_NAME] - 947-205-7…" at bounding box center [363, 213] width 455 height 10
click at [164, 179] on p "Approval –" at bounding box center [359, 184] width 464 height 10
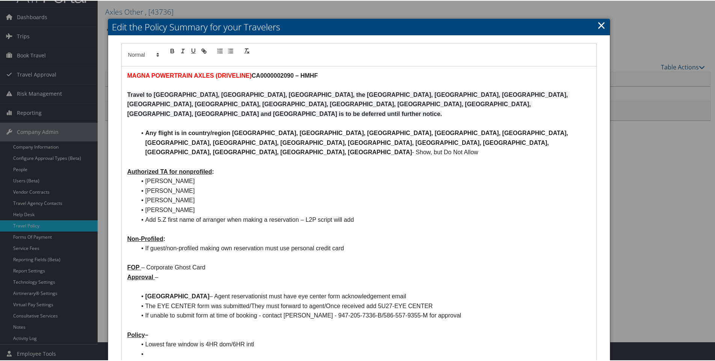
scroll to position [0, 0]
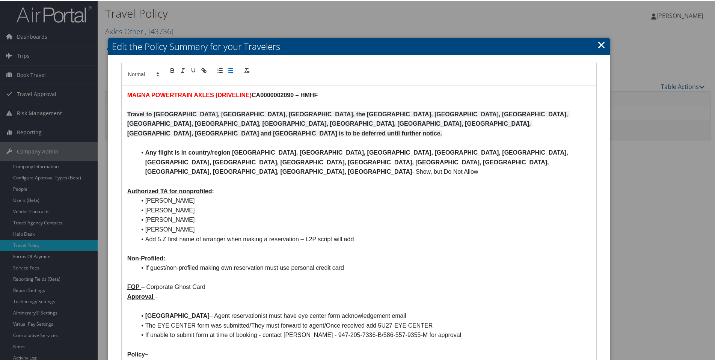
click at [230, 72] on line "button" at bounding box center [231, 72] width 3 height 0
drag, startPoint x: 124, startPoint y: 278, endPoint x: 204, endPoint y: 286, distance: 80.4
copy div "Approval – Business class"
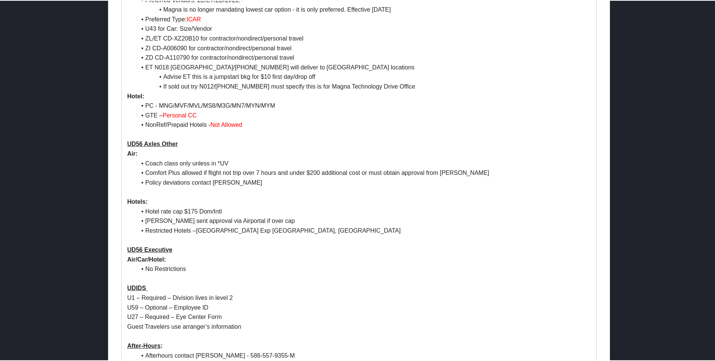
scroll to position [580, 0]
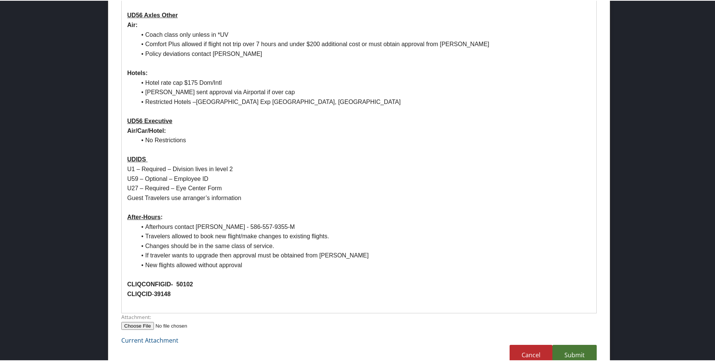
click at [577, 344] on link "Submit" at bounding box center [575, 354] width 44 height 21
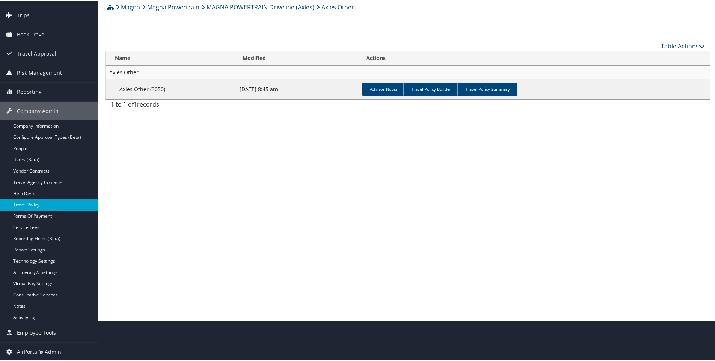
scroll to position [41, 0]
click at [490, 91] on link "Travel Policy Summary" at bounding box center [488, 89] width 60 height 14
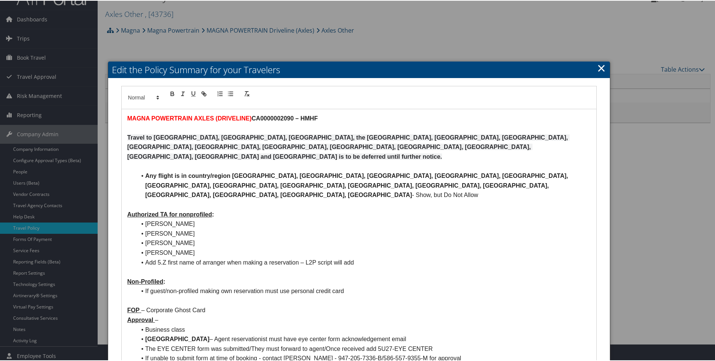
scroll to position [16, 0]
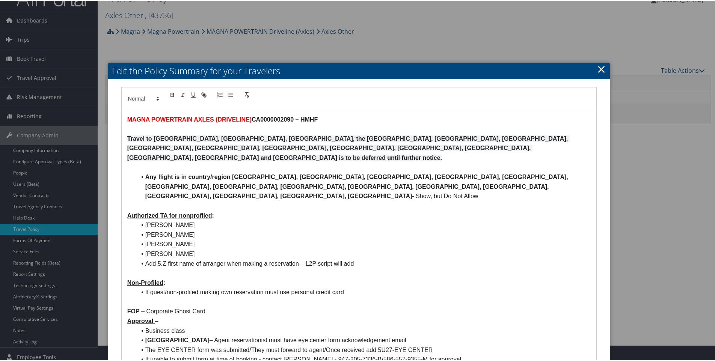
click at [597, 66] on link "×" at bounding box center [601, 68] width 9 height 15
